Goal: Transaction & Acquisition: Book appointment/travel/reservation

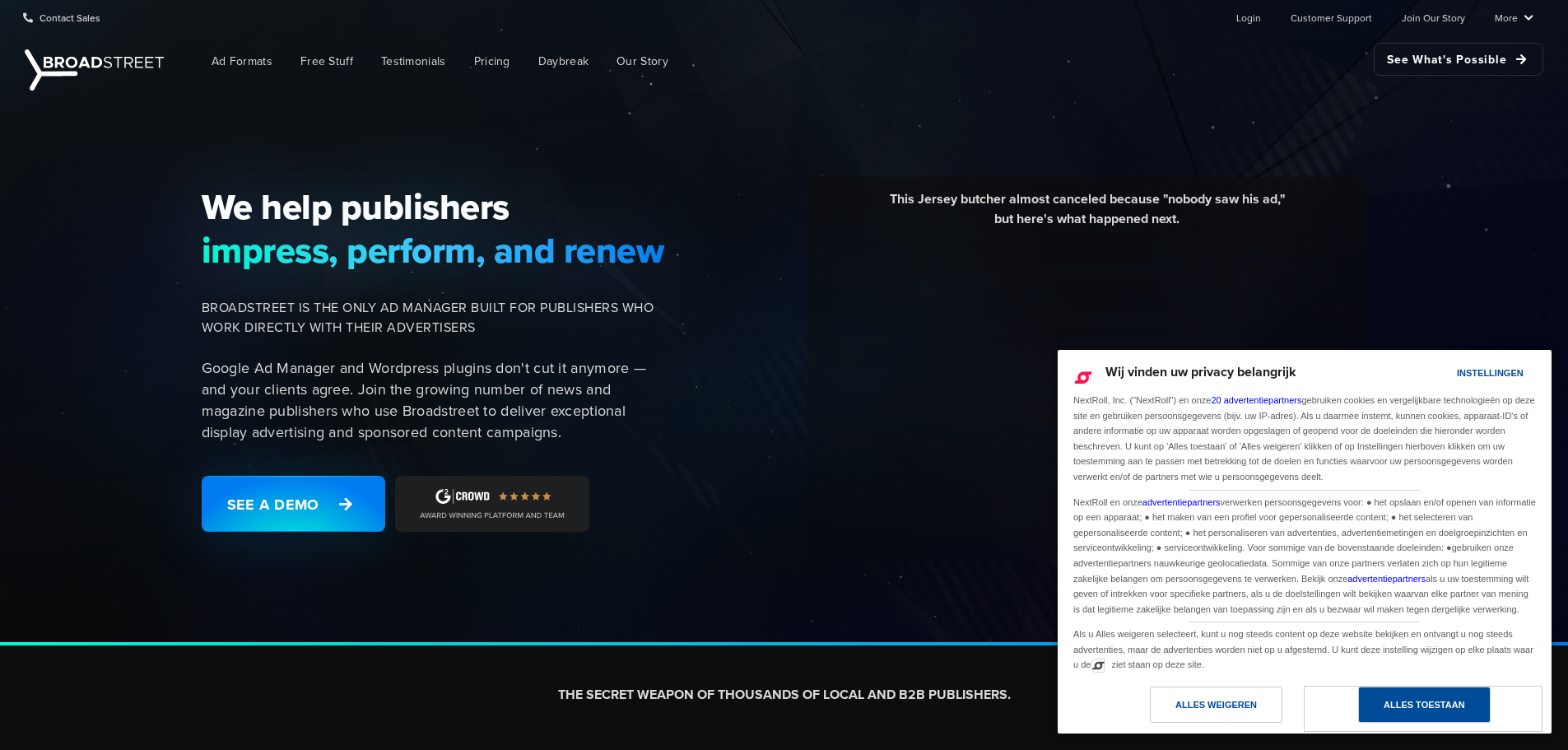
click at [1385, 703] on div "Alles toestaan" at bounding box center [1425, 704] width 81 height 18
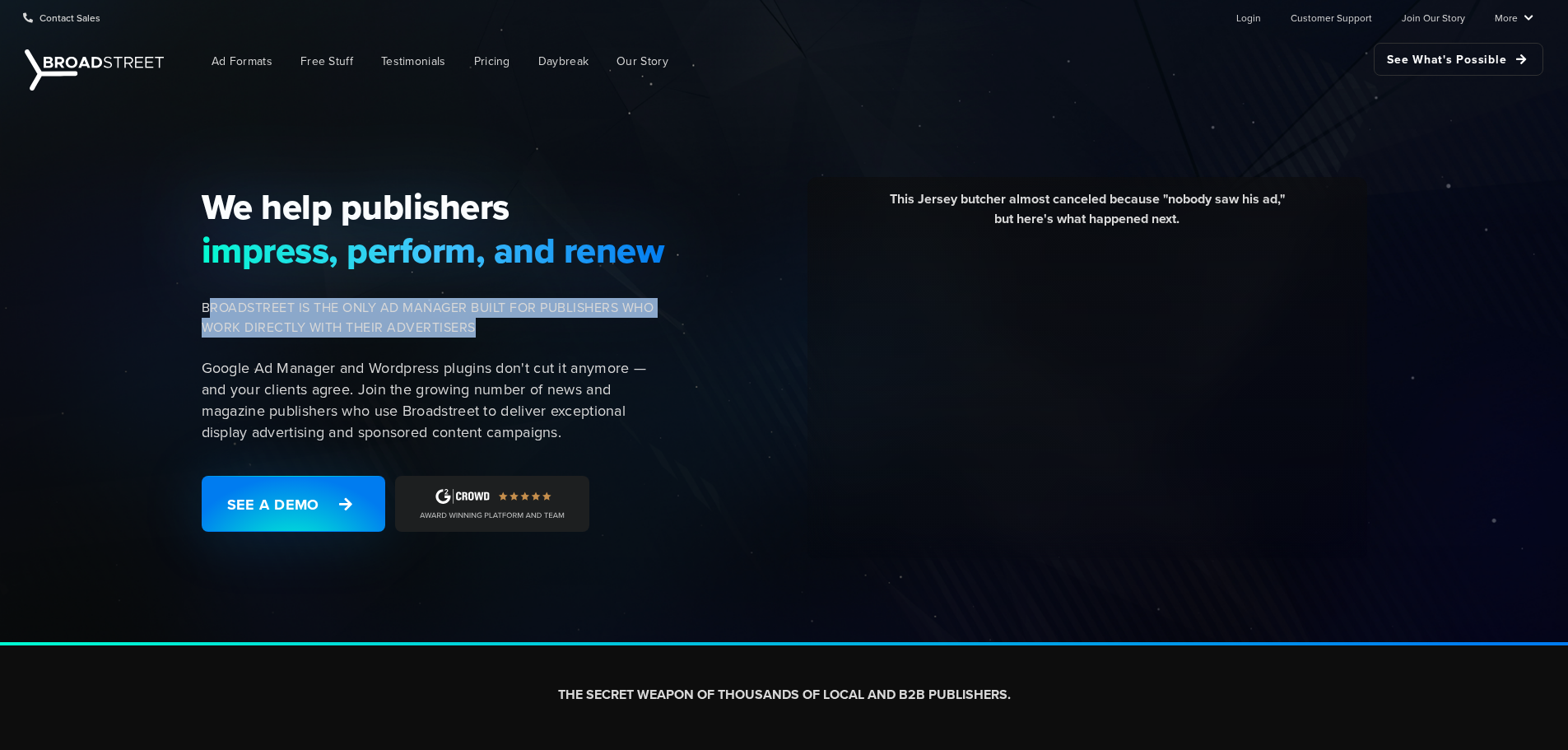
drag, startPoint x: 516, startPoint y: 329, endPoint x: 206, endPoint y: 300, distance: 311.4
click at [206, 300] on span "BROADSTREET IS THE ONLY AD MANAGER BUILT FOR PUBLISHERS WHO WORK DIRECTLY WITH …" at bounding box center [434, 317] width 464 height 39
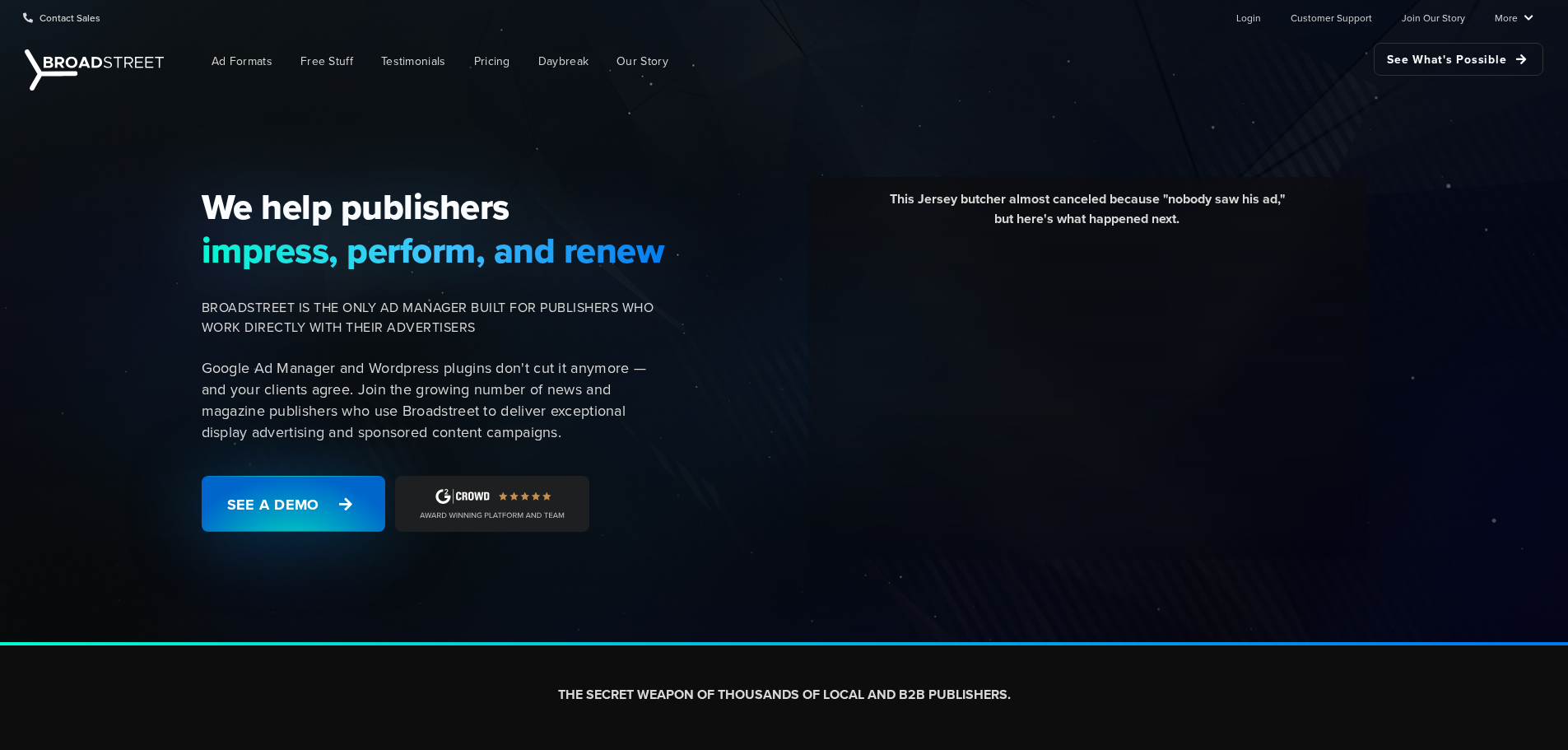
click at [282, 505] on link "See a Demo" at bounding box center [293, 503] width 184 height 56
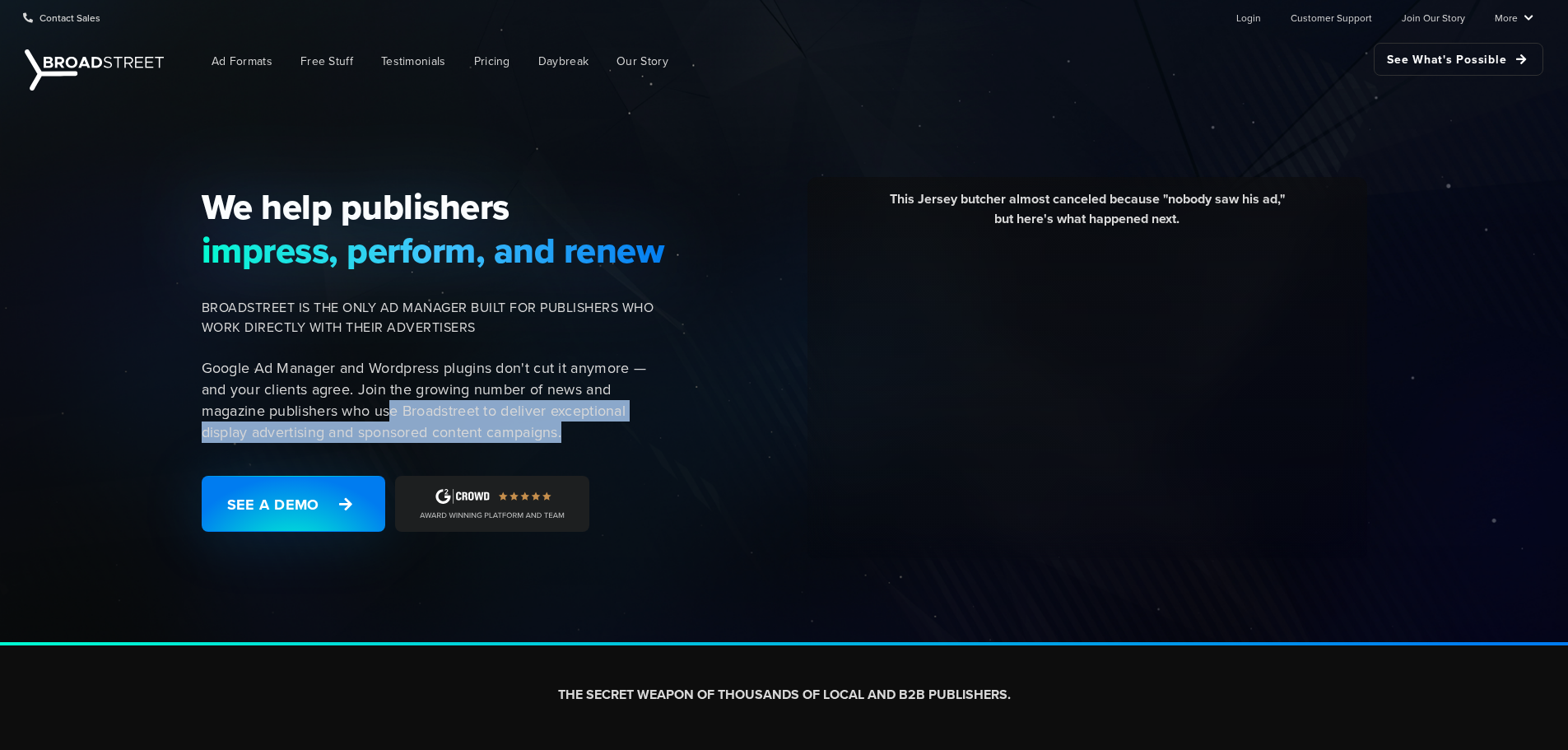
drag, startPoint x: 594, startPoint y: 428, endPoint x: 395, endPoint y: 407, distance: 200.1
click at [395, 407] on p "Google Ad Manager and Wordpress plugins don't cut it anymore — and your clients…" at bounding box center [434, 400] width 464 height 86
click at [394, 407] on p "Google Ad Manager and Wordpress plugins don't cut it anymore — and your clients…" at bounding box center [434, 400] width 464 height 86
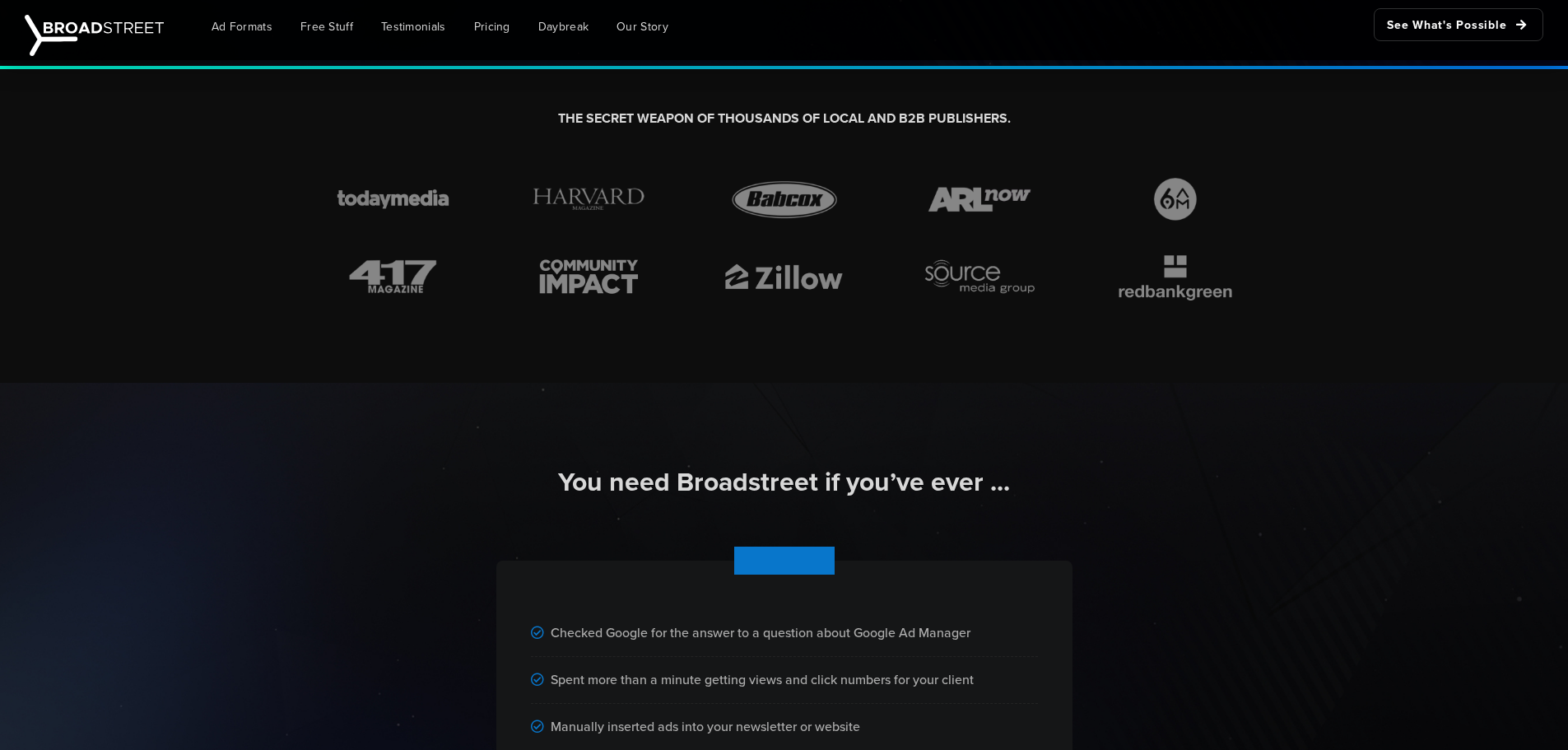
scroll to position [905, 0]
